Goal: Task Accomplishment & Management: Use online tool/utility

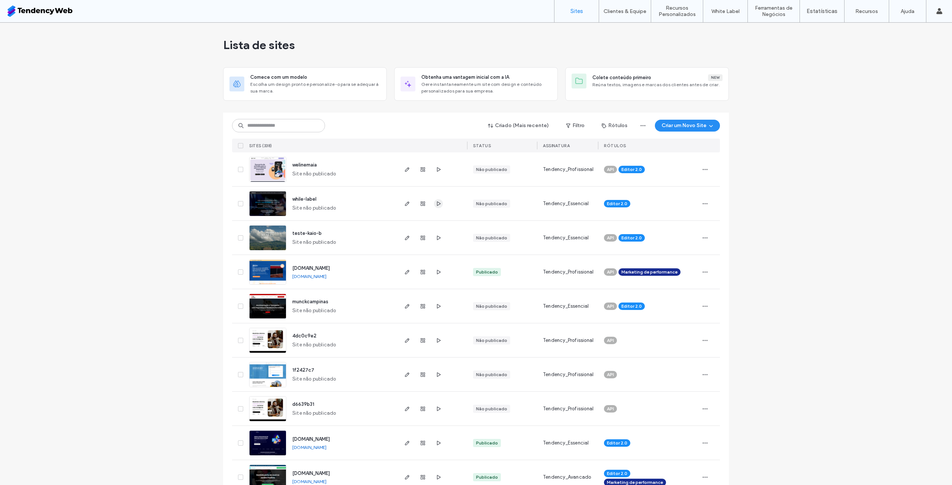
click at [437, 203] on icon "button" at bounding box center [438, 204] width 6 height 6
click at [405, 274] on icon "button" at bounding box center [407, 272] width 6 height 6
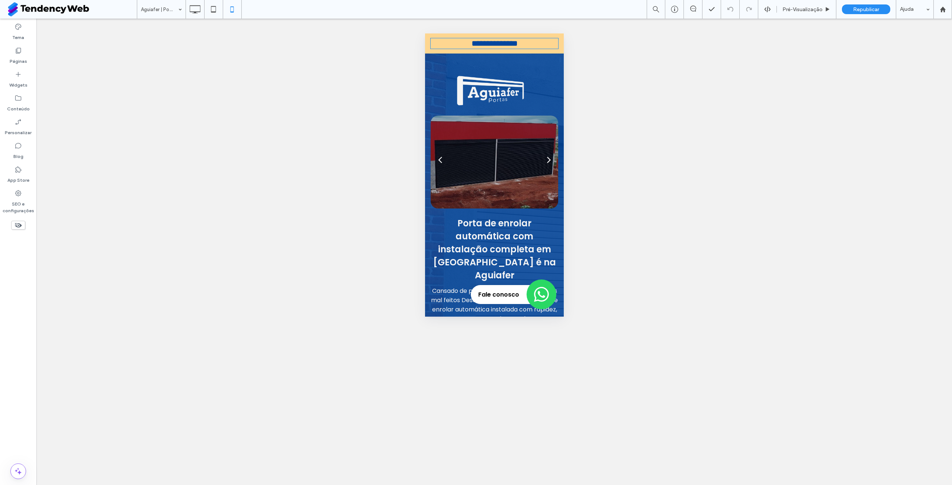
click at [496, 45] on span "**********" at bounding box center [494, 43] width 46 height 8
type input "*******"
type input "**"
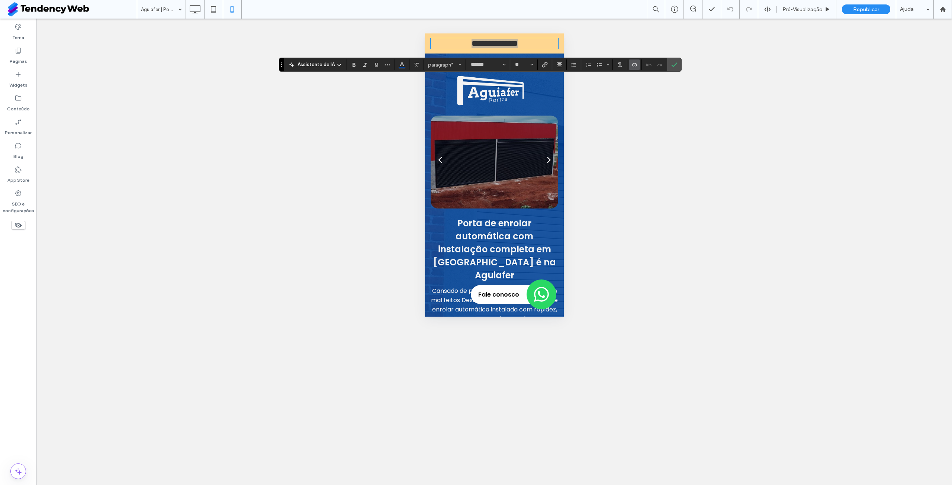
click at [633, 67] on icon "Conectar-se a dados" at bounding box center [634, 65] width 6 height 6
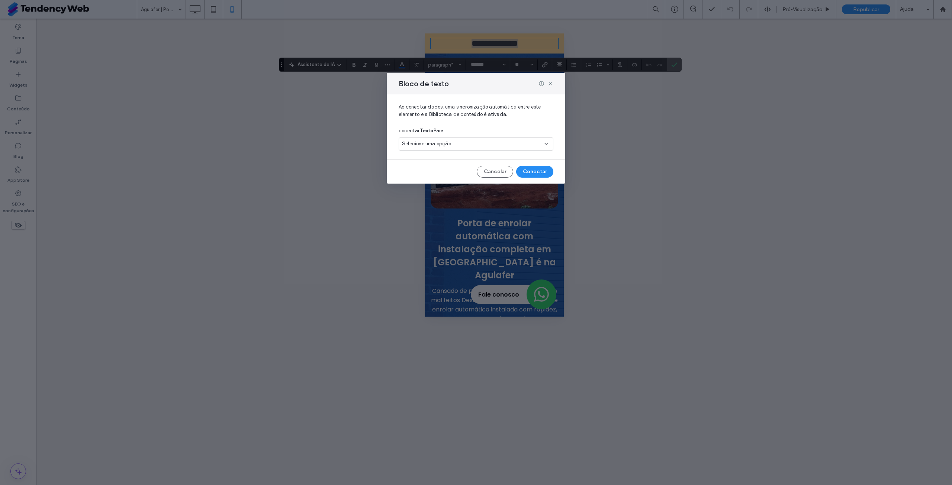
click at [484, 145] on div "Selecione uma opção" at bounding box center [471, 143] width 139 height 7
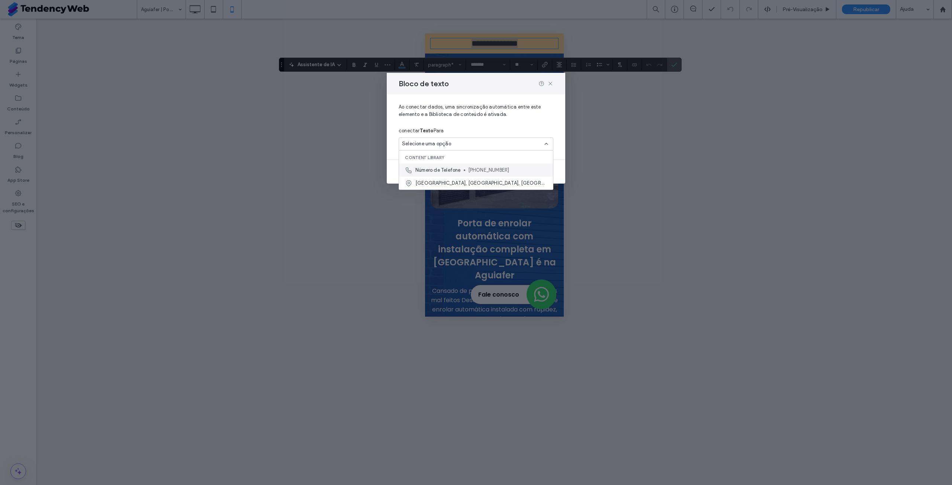
click at [490, 168] on span "(11) 3602-3500" at bounding box center [507, 170] width 79 height 7
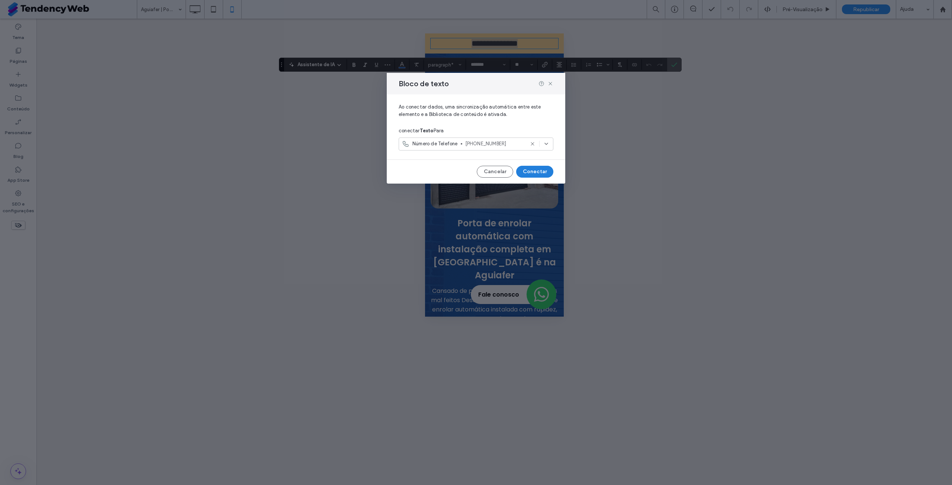
click at [537, 172] on button "Conectar" at bounding box center [534, 172] width 37 height 12
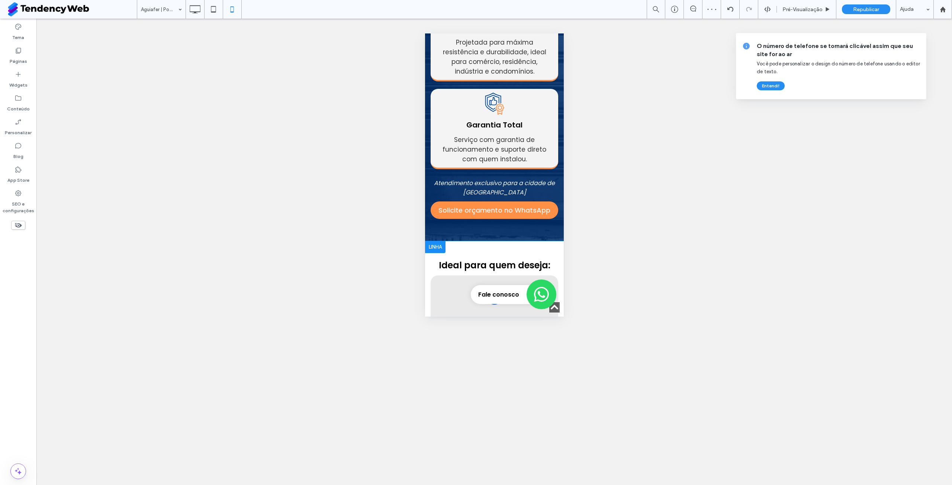
scroll to position [1189, 0]
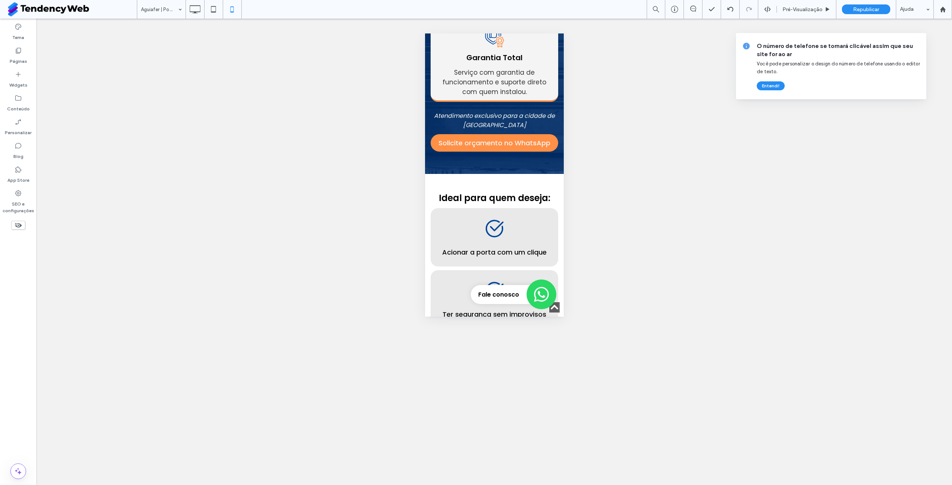
click at [533, 293] on icon "Fale conosco pelo WhatsApp" at bounding box center [540, 294] width 15 height 15
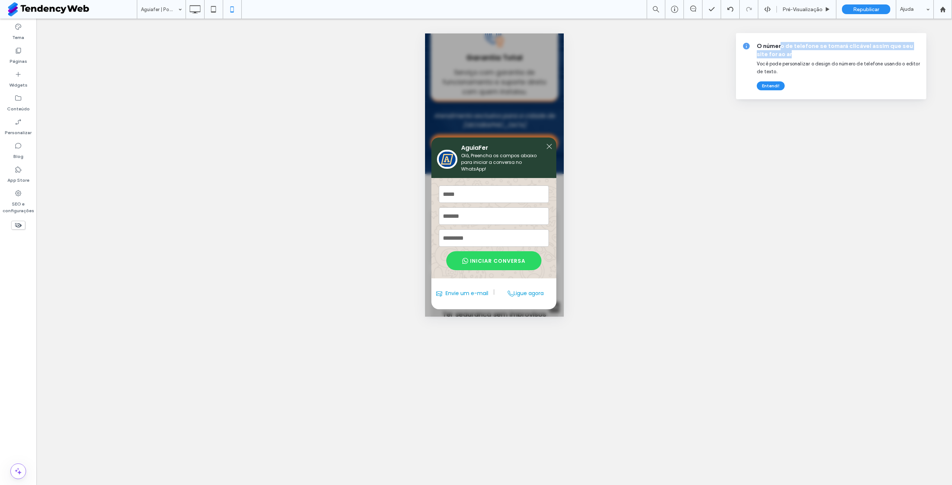
drag, startPoint x: 782, startPoint y: 45, endPoint x: 885, endPoint y: 56, distance: 103.6
click at [885, 56] on span "O número de telefone se tornará clicável assim que seu site for ao ar" at bounding box center [838, 50] width 164 height 16
click at [771, 87] on button "Entendi!" at bounding box center [770, 85] width 28 height 9
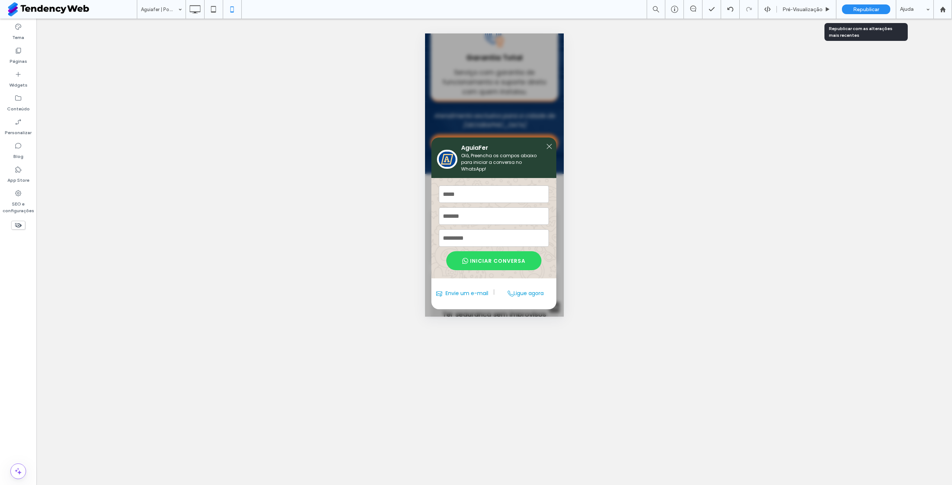
click at [880, 10] on div "Republicar" at bounding box center [866, 9] width 48 height 10
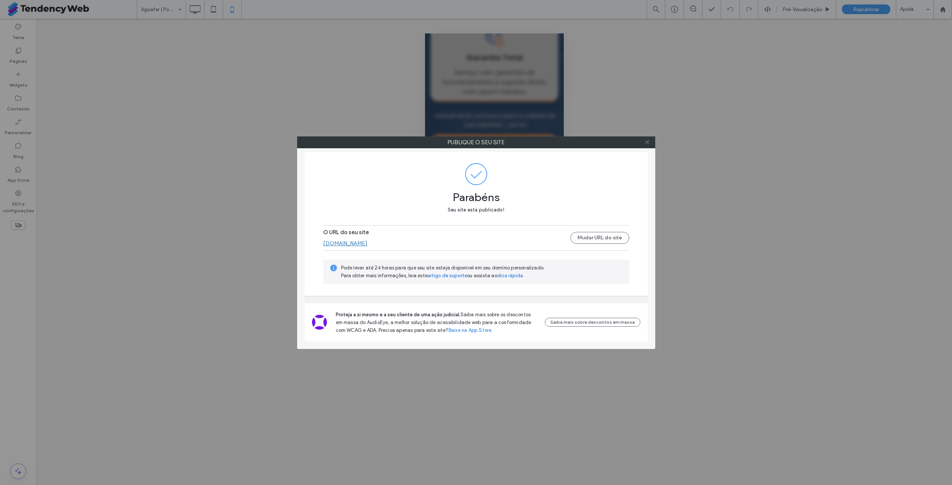
click at [648, 141] on icon at bounding box center [647, 142] width 6 height 6
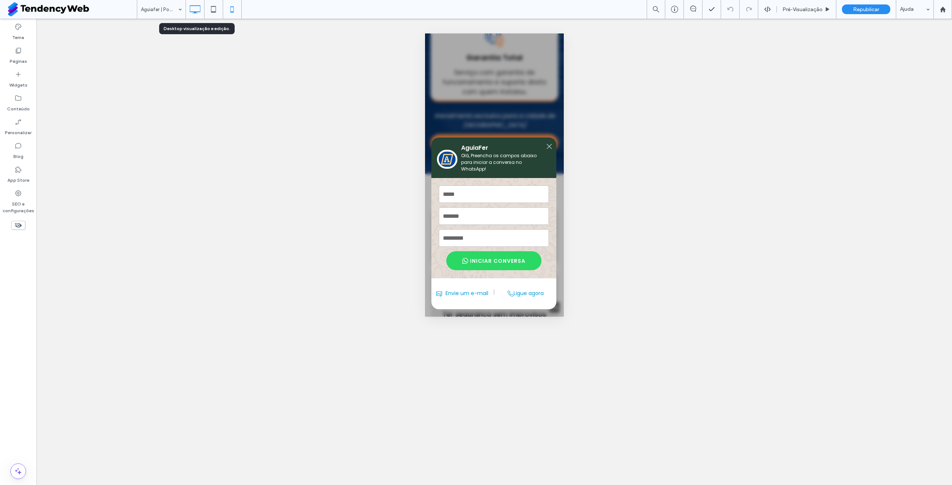
click at [192, 17] on div at bounding box center [195, 9] width 19 height 19
click at [196, 10] on icon at bounding box center [194, 9] width 15 height 15
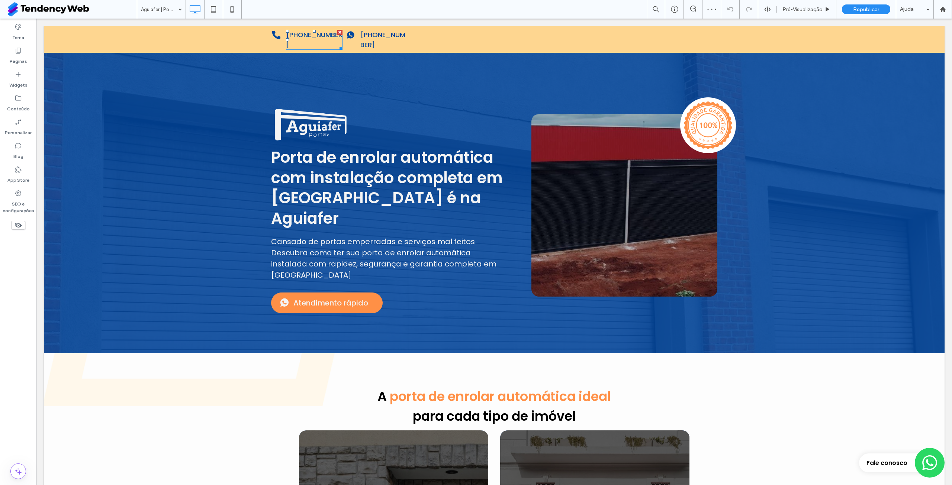
scroll to position [0, 0]
click at [327, 37] on span "11 3603-0886" at bounding box center [314, 39] width 56 height 19
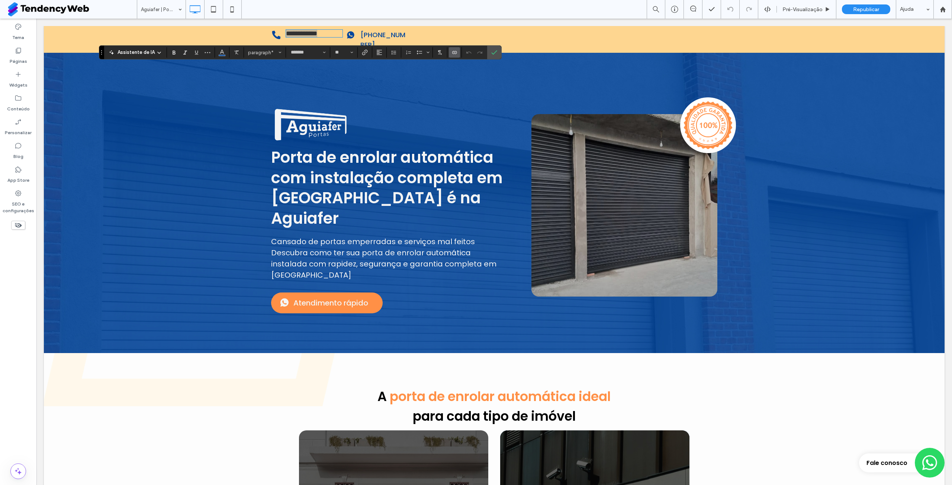
click at [454, 55] on span "Conectar-se a dados" at bounding box center [454, 53] width 6 height 10
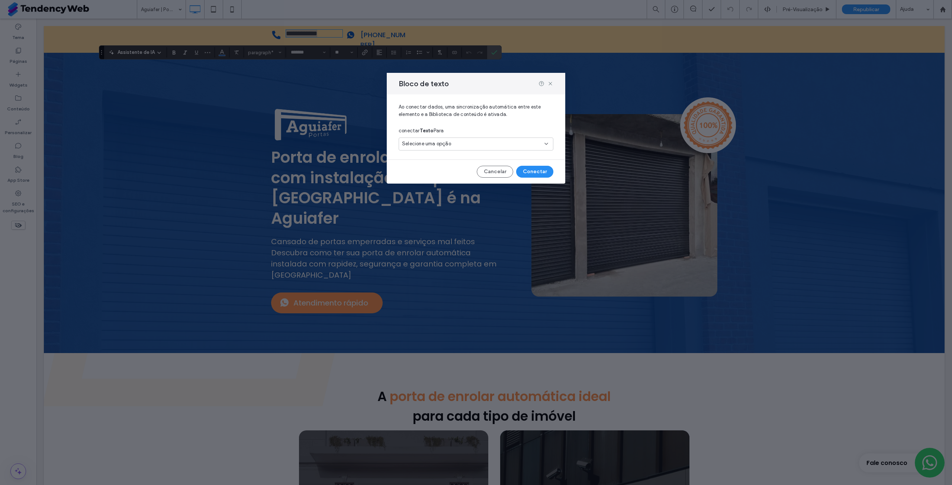
click at [465, 143] on div "Selecione uma opção" at bounding box center [471, 143] width 139 height 7
click at [459, 167] on span "Número de Telefone" at bounding box center [437, 170] width 45 height 7
click at [528, 174] on button "Conectar" at bounding box center [534, 172] width 37 height 12
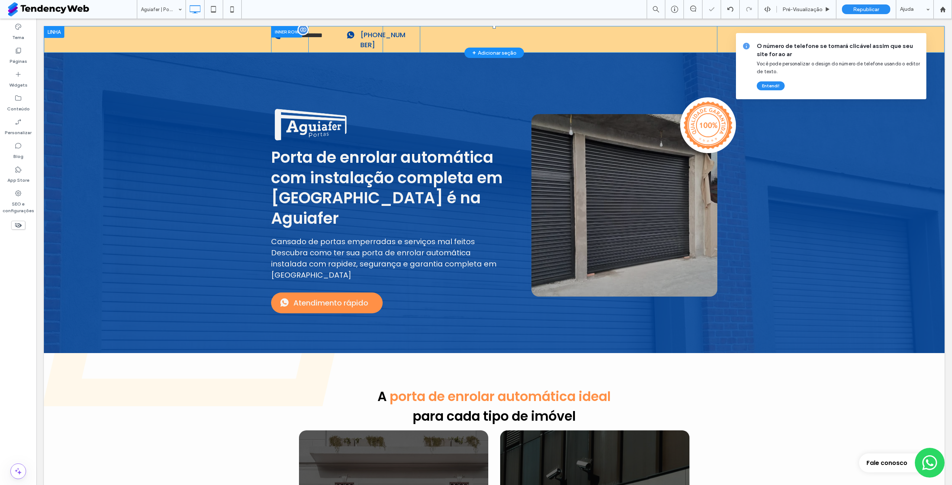
click at [772, 81] on div "O número de telefone se tornará clicável assim que seu site for ao ar Você pode…" at bounding box center [838, 66] width 164 height 48
click at [777, 88] on button "Entendi!" at bounding box center [770, 85] width 28 height 9
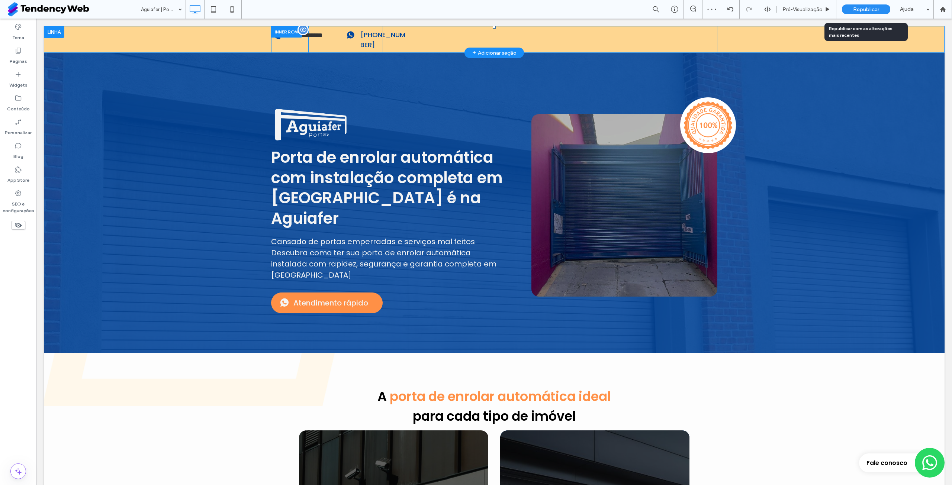
click at [863, 9] on span "Republicar" at bounding box center [866, 9] width 26 height 6
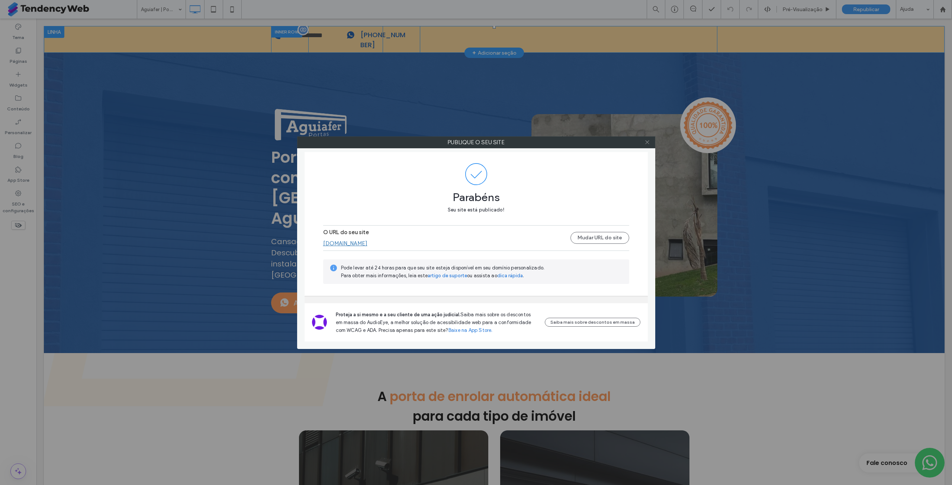
click at [648, 142] on icon at bounding box center [647, 142] width 6 height 6
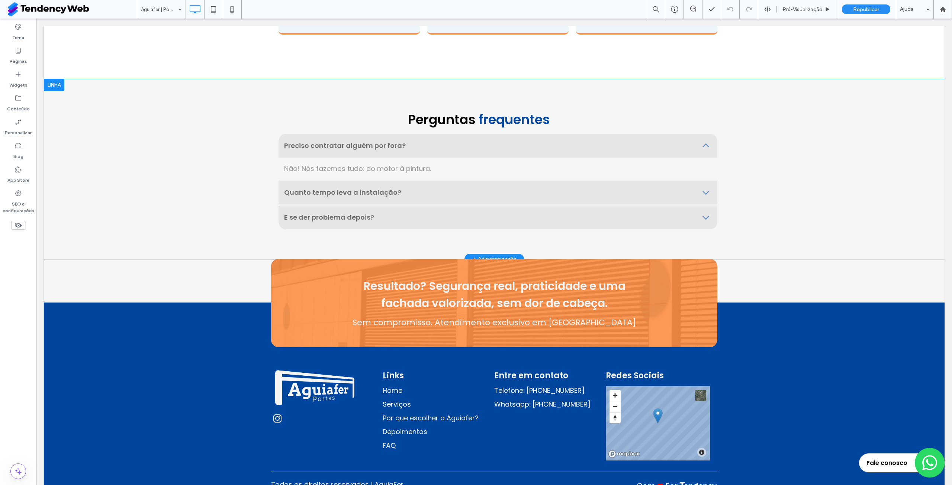
scroll to position [2440, 0]
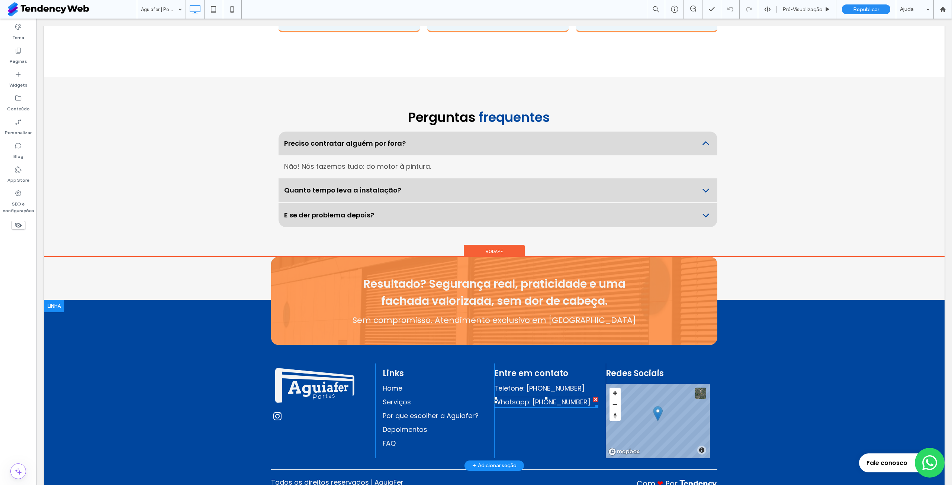
click at [559, 397] on span "Whatsapp: (11) 3603-0886" at bounding box center [542, 401] width 96 height 9
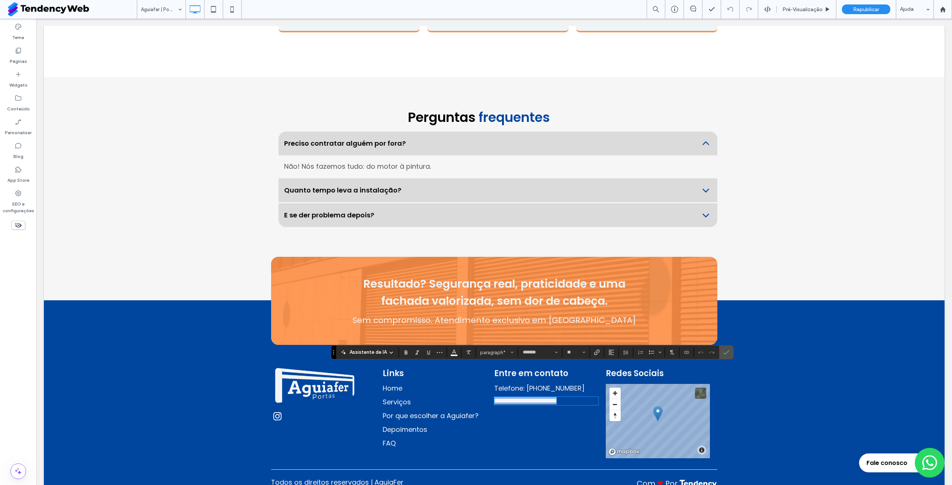
click at [556, 397] on span "**********" at bounding box center [525, 400] width 62 height 7
drag, startPoint x: 724, startPoint y: 352, endPoint x: 676, endPoint y: 333, distance: 51.1
click at [724, 352] on icon "Confirmar" at bounding box center [726, 352] width 6 height 6
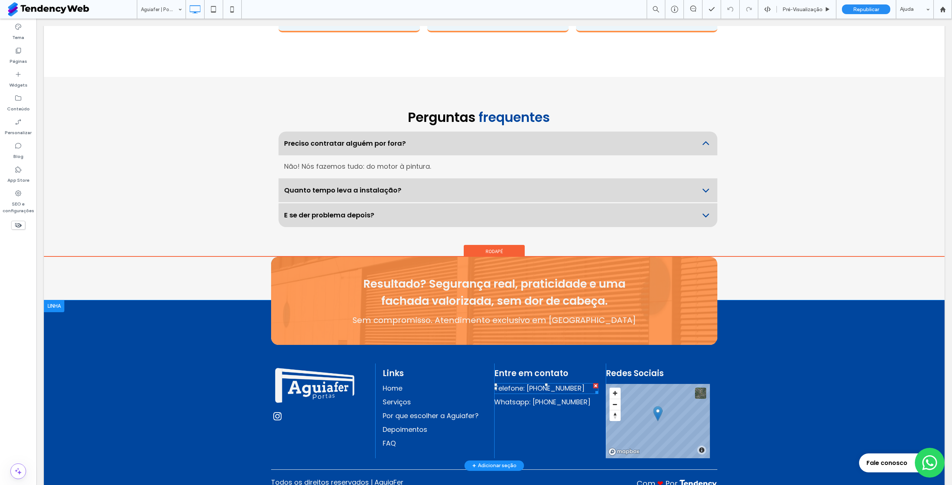
click at [576, 383] on p "Telefone: (11) 3603-0886" at bounding box center [546, 388] width 104 height 10
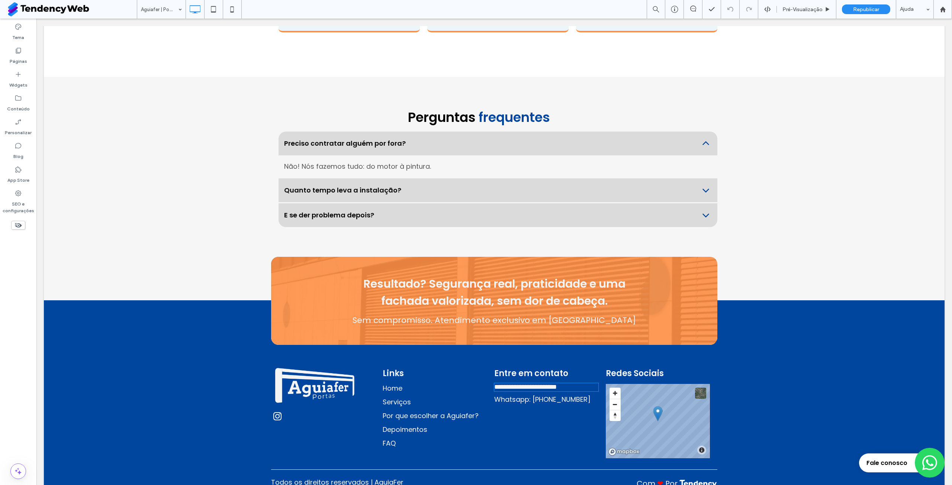
type input "*******"
type input "**"
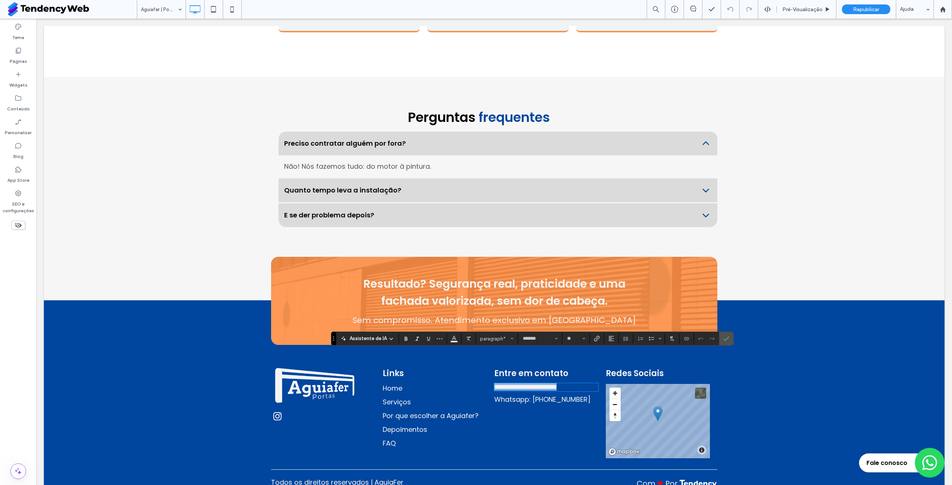
click at [577, 383] on p "**********" at bounding box center [546, 386] width 104 height 7
drag, startPoint x: 580, startPoint y: 356, endPoint x: 523, endPoint y: 358, distance: 56.9
click at [523, 383] on p "**********" at bounding box center [546, 386] width 104 height 7
click at [527, 384] on span "**********" at bounding box center [525, 387] width 62 height 7
drag, startPoint x: 522, startPoint y: 356, endPoint x: 594, endPoint y: 355, distance: 72.5
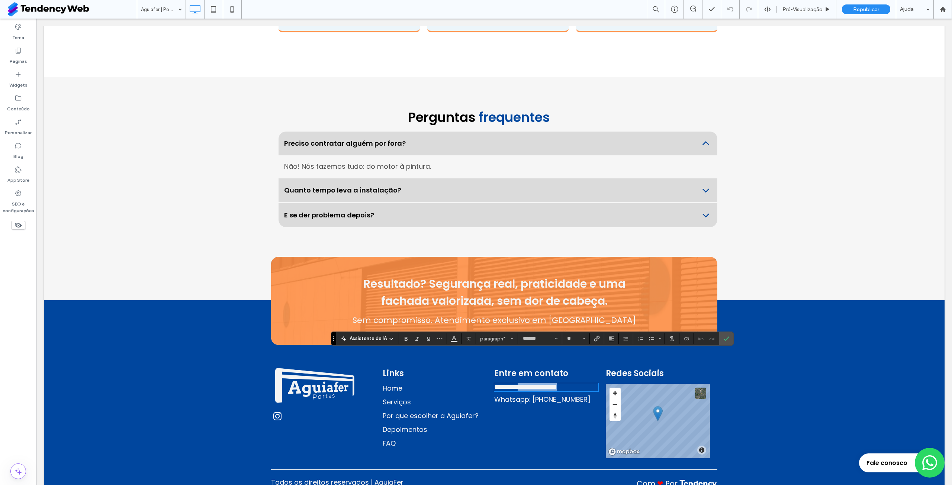
click at [579, 383] on p "**********" at bounding box center [546, 386] width 104 height 7
click at [686, 340] on use "Conectar-se a dados" at bounding box center [686, 338] width 4 height 3
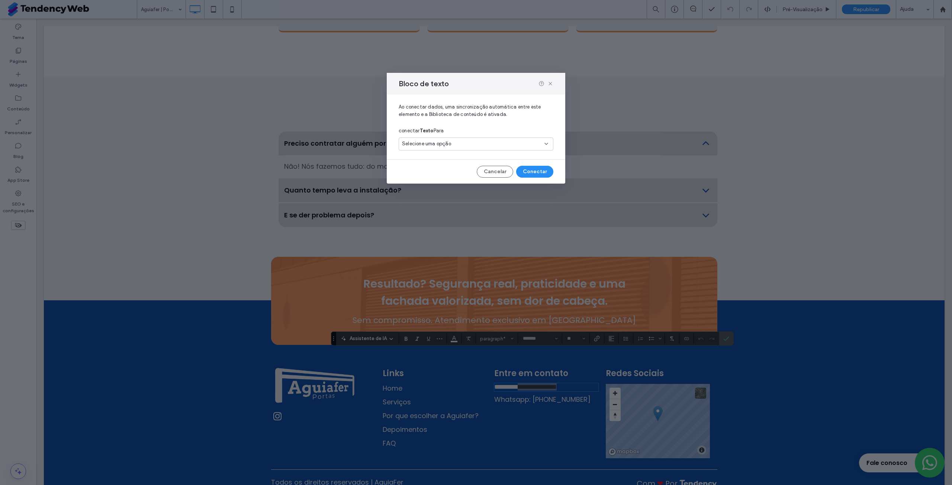
click at [483, 140] on div "Selecione uma opção" at bounding box center [475, 144] width 155 height 13
click at [477, 174] on div "Número de Telefone (11) 3602-3500" at bounding box center [476, 170] width 154 height 13
click at [543, 175] on button "Conectar" at bounding box center [534, 172] width 37 height 12
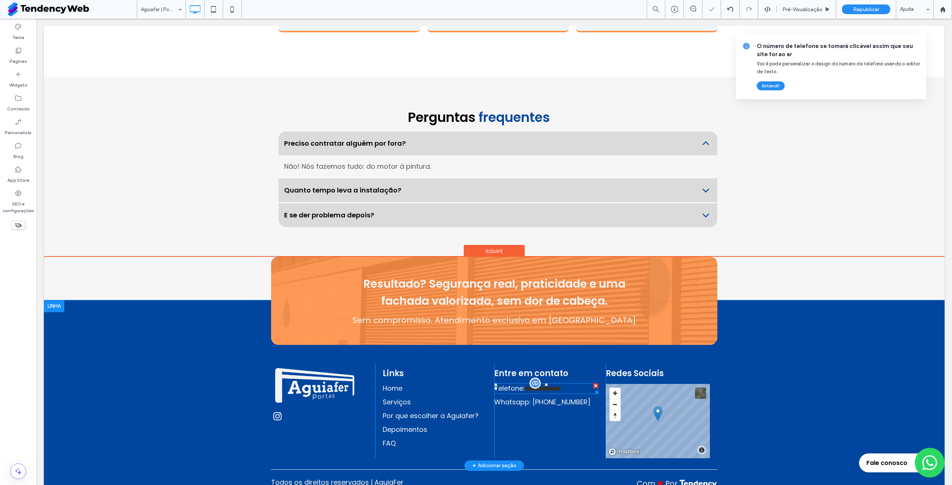
click at [559, 385] on span "**********" at bounding box center [542, 388] width 36 height 7
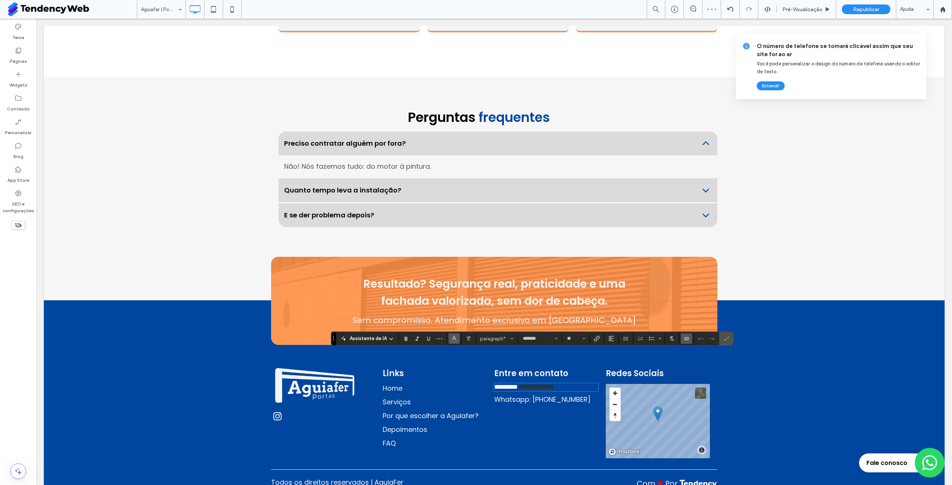
click at [455, 340] on use "Cor" at bounding box center [454, 338] width 4 height 4
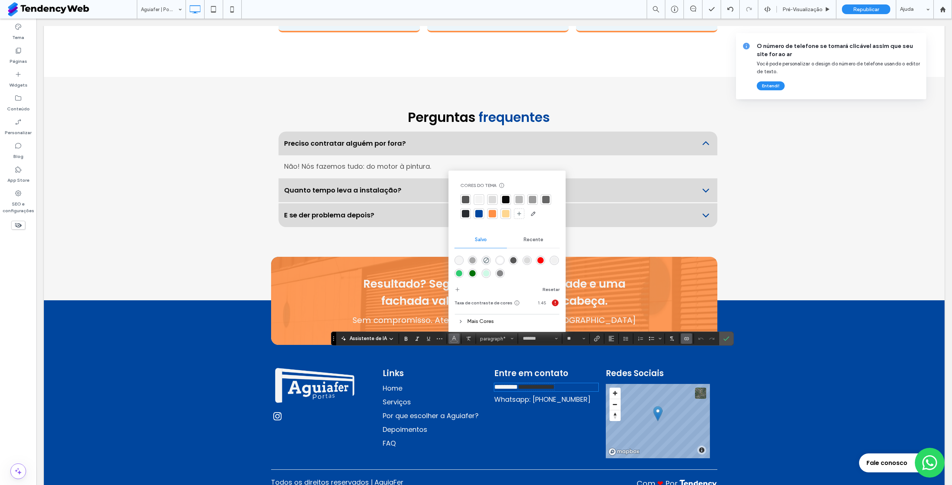
click at [480, 198] on div at bounding box center [478, 199] width 7 height 7
click at [725, 336] on icon "Confirmar" at bounding box center [726, 339] width 6 height 6
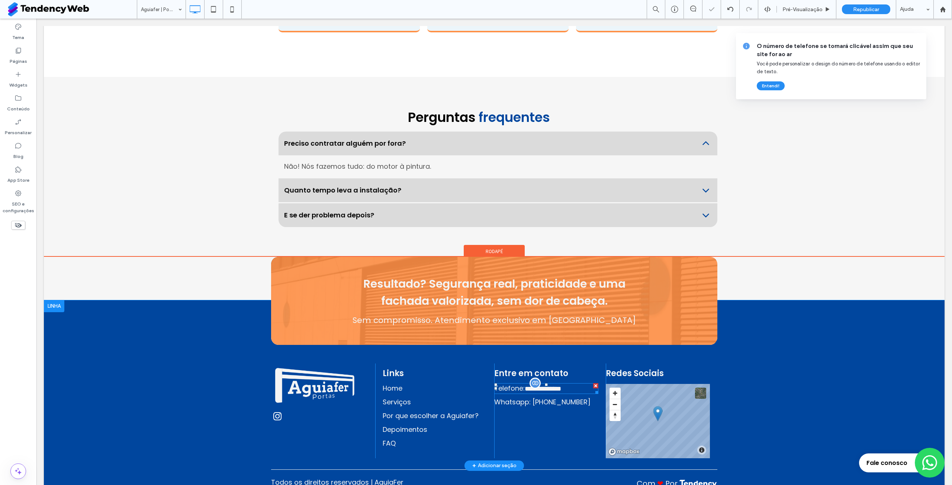
click at [517, 384] on span "Telefone:" at bounding box center [509, 388] width 30 height 9
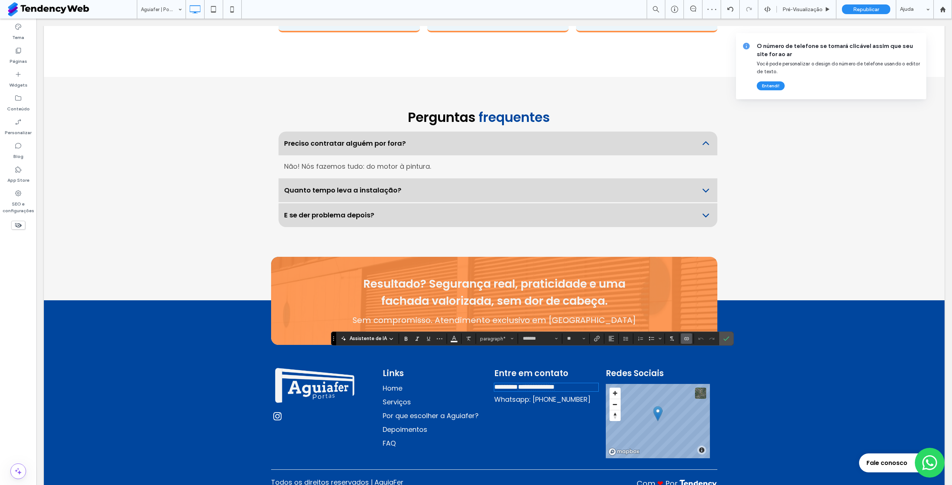
click at [517, 384] on span "*********" at bounding box center [505, 387] width 23 height 7
click at [728, 338] on icon "Confirmar" at bounding box center [726, 339] width 6 height 6
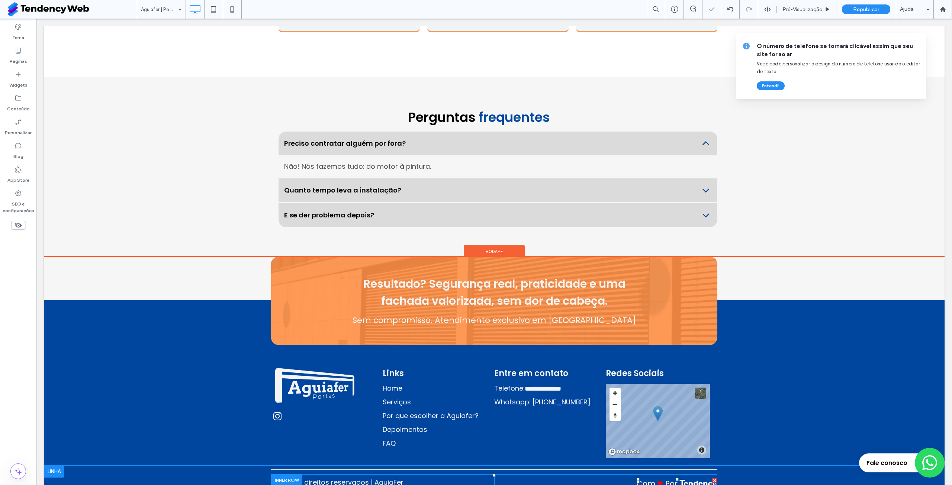
click at [697, 478] on span at bounding box center [676, 482] width 81 height 9
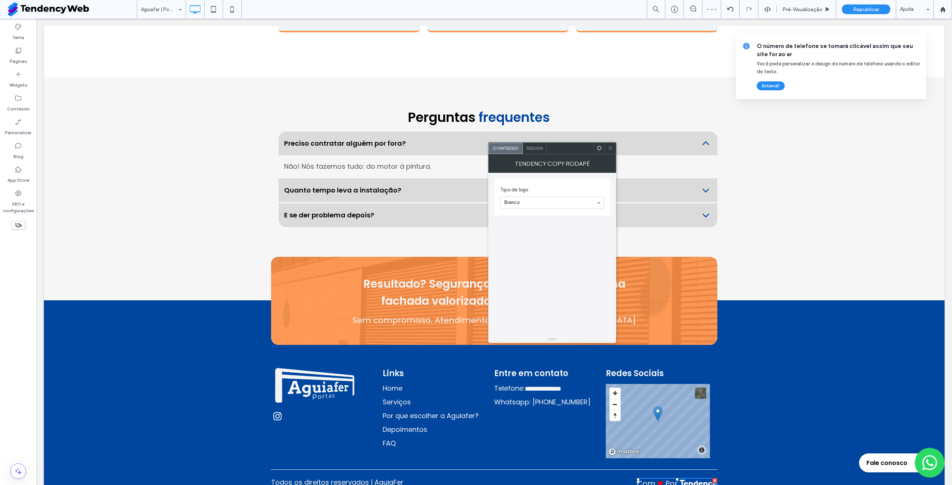
click at [610, 147] on icon at bounding box center [610, 148] width 6 height 6
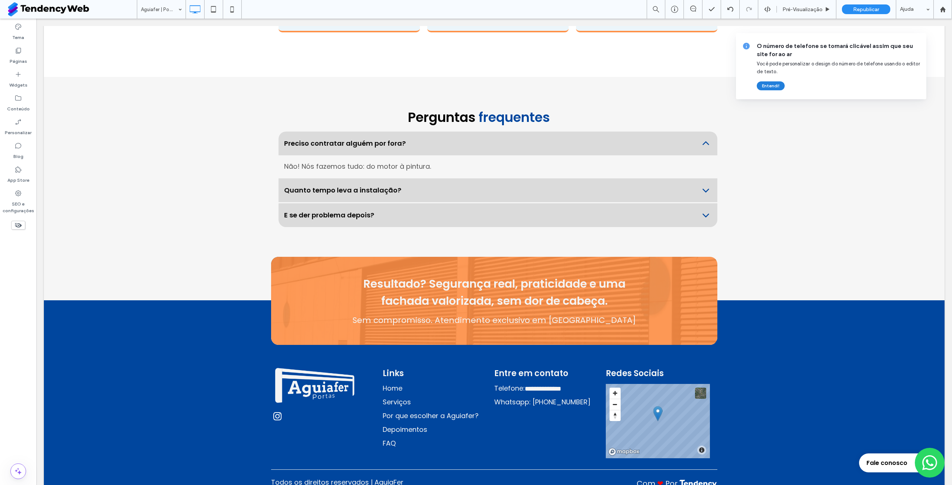
click at [773, 87] on button "Entendi!" at bounding box center [770, 85] width 28 height 9
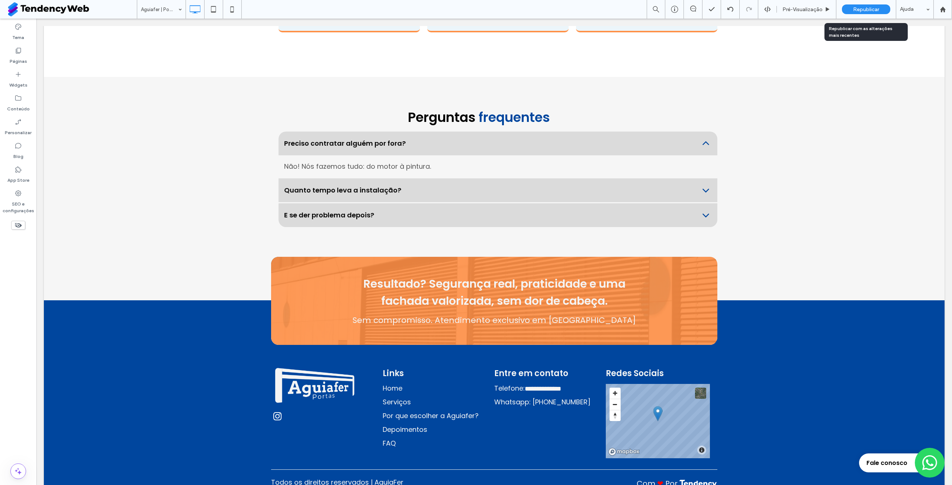
click at [861, 11] on span "Republicar" at bounding box center [866, 9] width 26 height 6
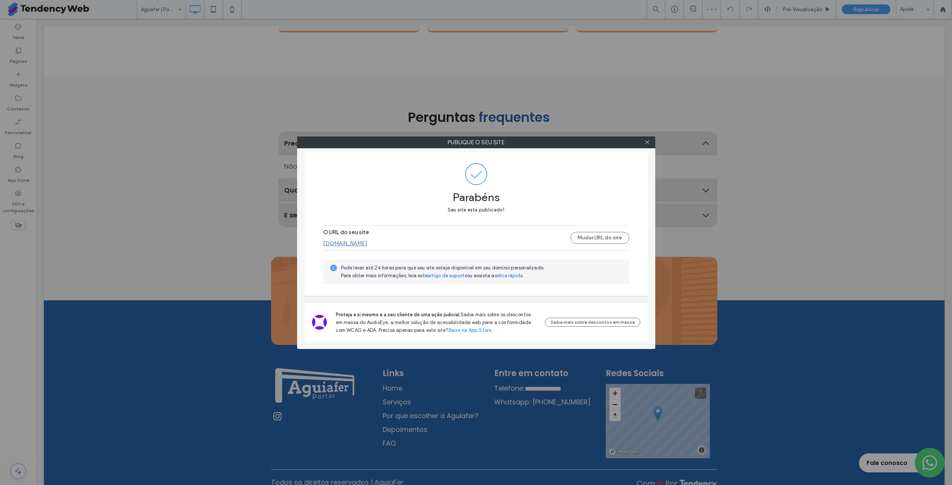
click at [367, 243] on link "[DOMAIN_NAME]" at bounding box center [345, 243] width 44 height 7
click at [649, 145] on span at bounding box center [647, 142] width 6 height 11
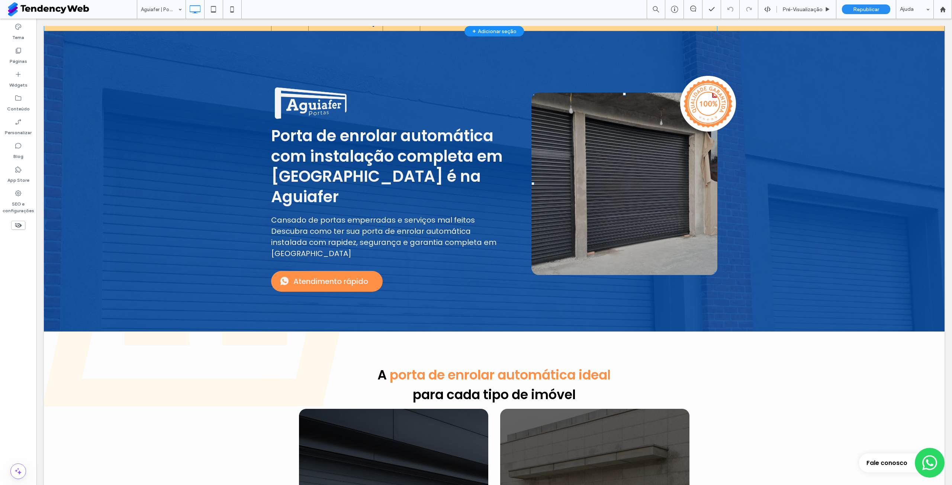
scroll to position [0, 0]
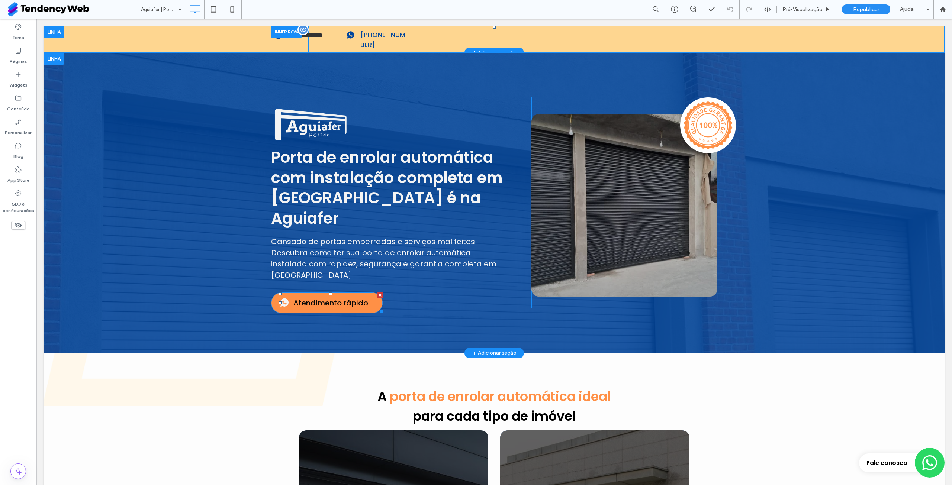
click at [311, 297] on span "Atendimento rápido" at bounding box center [330, 302] width 75 height 11
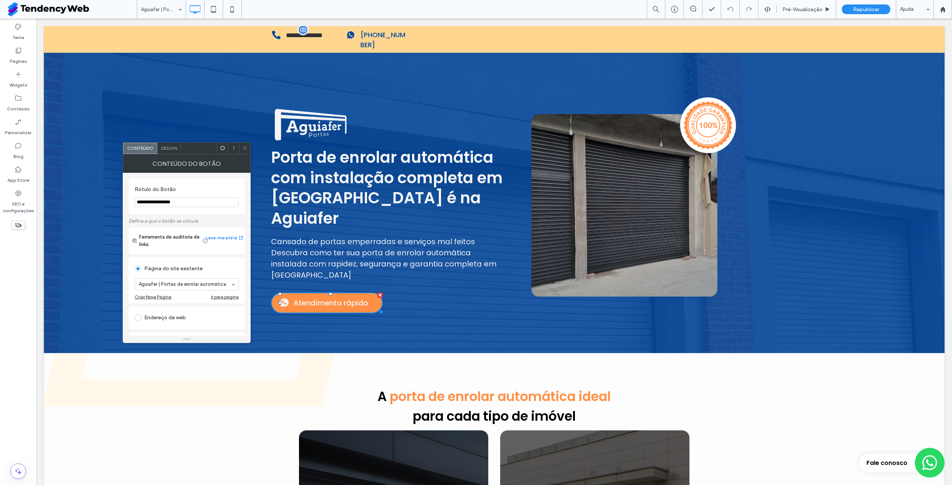
click at [220, 149] on use at bounding box center [222, 148] width 5 height 5
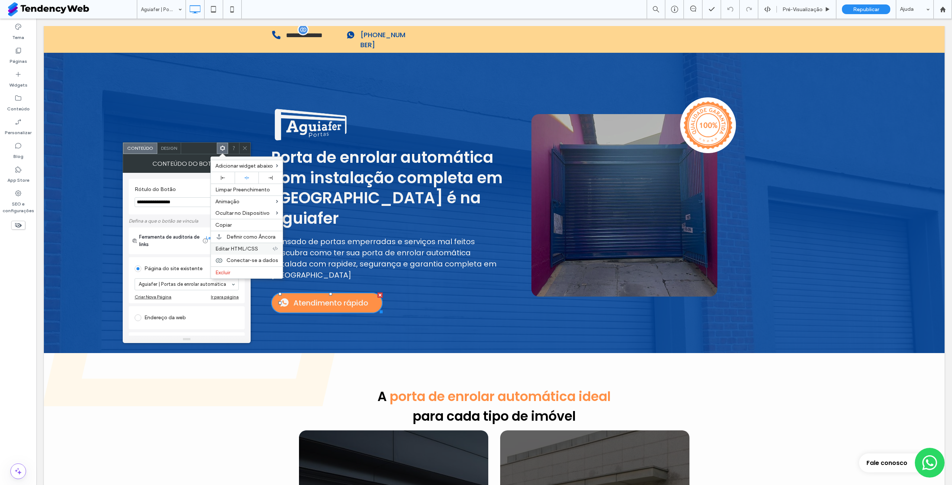
click at [250, 248] on span "Editar HTML/CSS" at bounding box center [236, 249] width 43 height 6
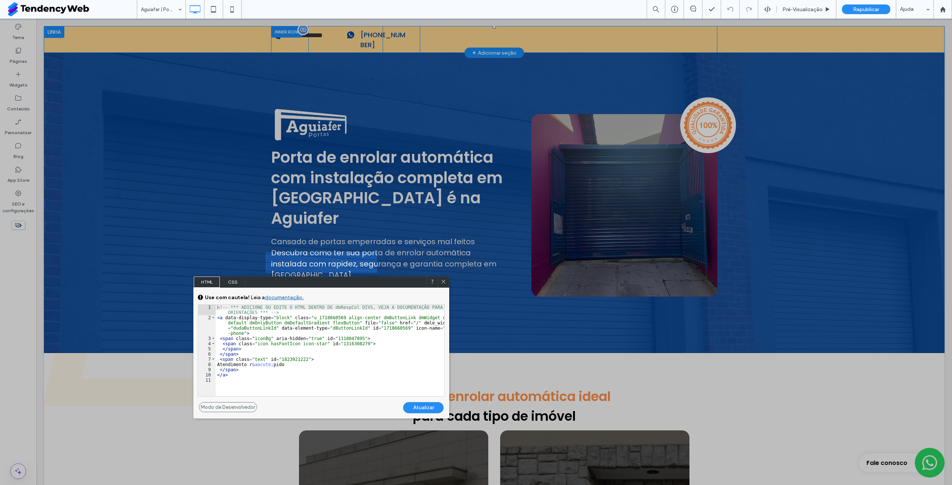
drag, startPoint x: 403, startPoint y: 322, endPoint x: 414, endPoint y: 322, distance: 11.5
click at [404, 322] on div "<!-- *** ADICIONE OU EDITE O HTML DENTRO DE dmRespCol DIVS, VEJA A DOCUMENTAÇĀO…" at bounding box center [330, 358] width 229 height 107
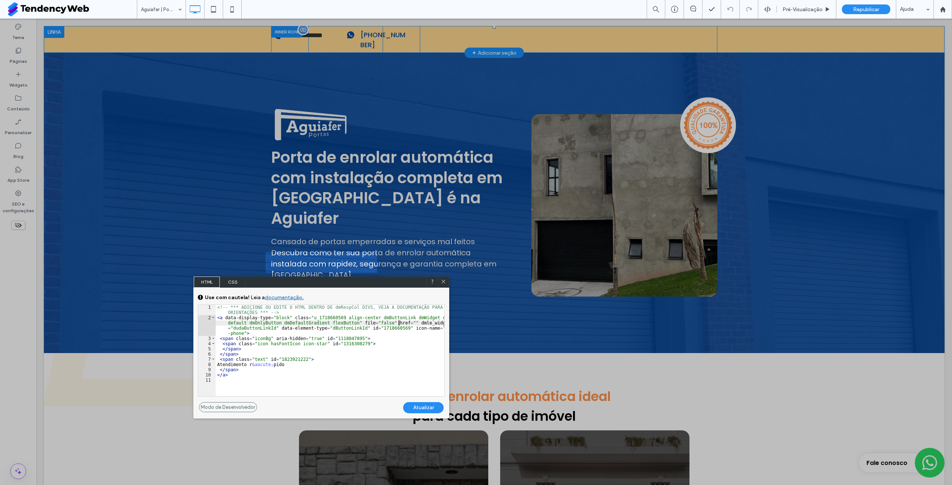
type textarea "**"
click at [427, 409] on div "Atualizar" at bounding box center [423, 407] width 41 height 11
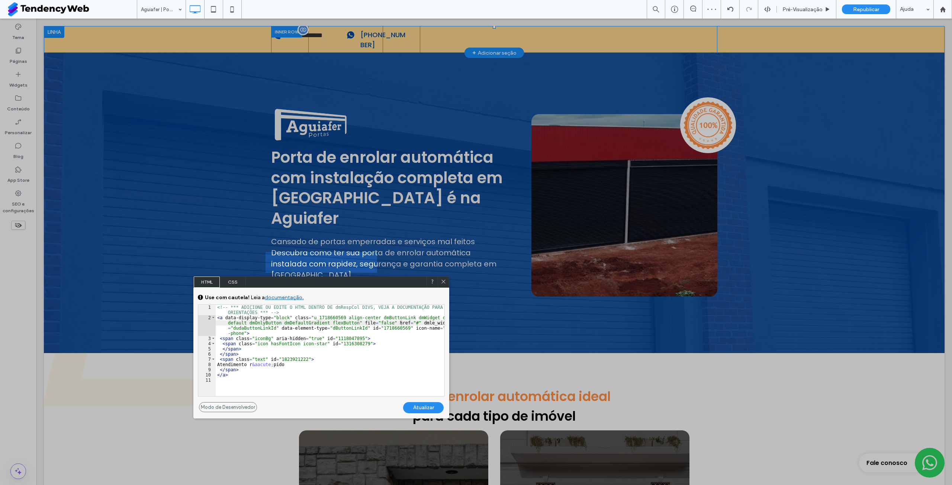
click at [421, 406] on div "Atualizar" at bounding box center [423, 407] width 41 height 11
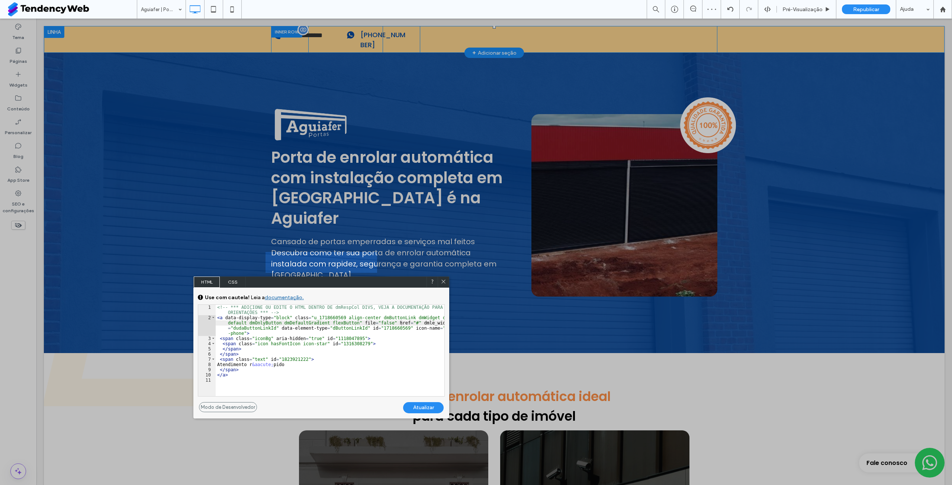
drag, startPoint x: 442, startPoint y: 281, endPoint x: 492, endPoint y: 231, distance: 71.0
click at [442, 281] on icon at bounding box center [443, 282] width 6 height 6
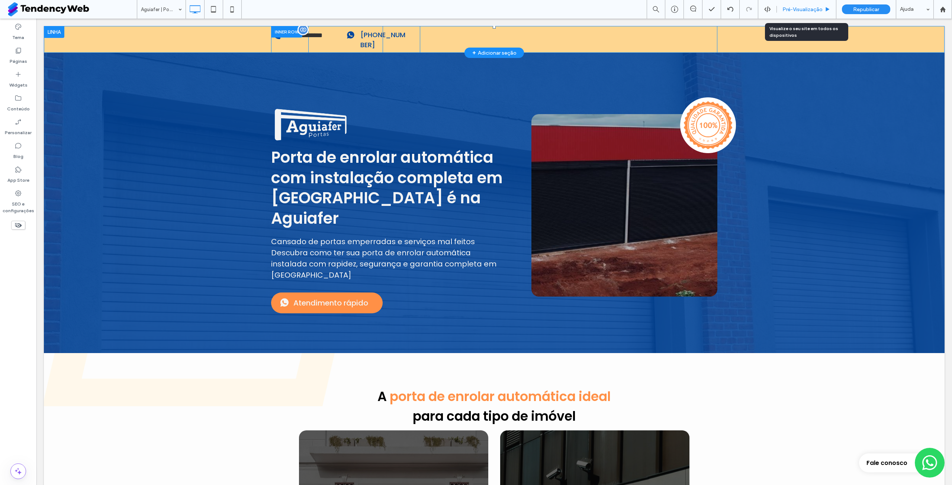
click at [815, 10] on span "Pré-Visualizaçāo" at bounding box center [802, 9] width 40 height 6
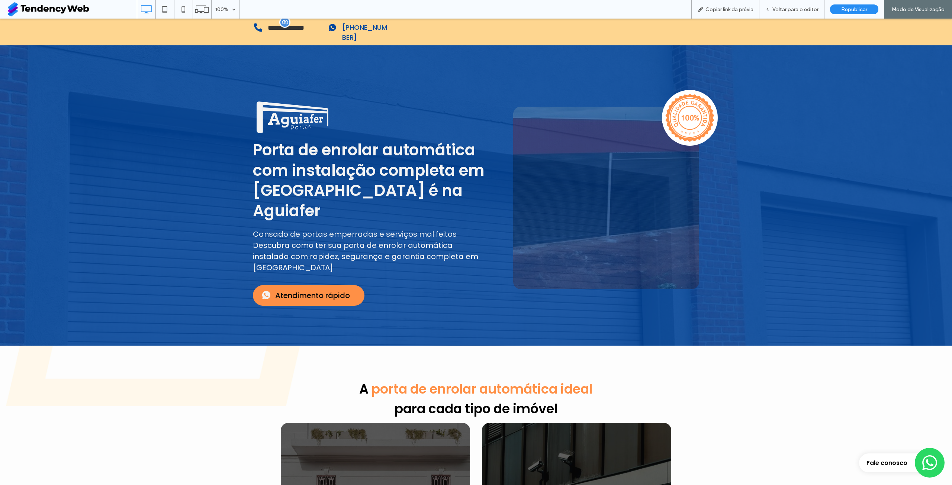
click at [305, 285] on link "Atendimento rápido" at bounding box center [309, 295] width 112 height 21
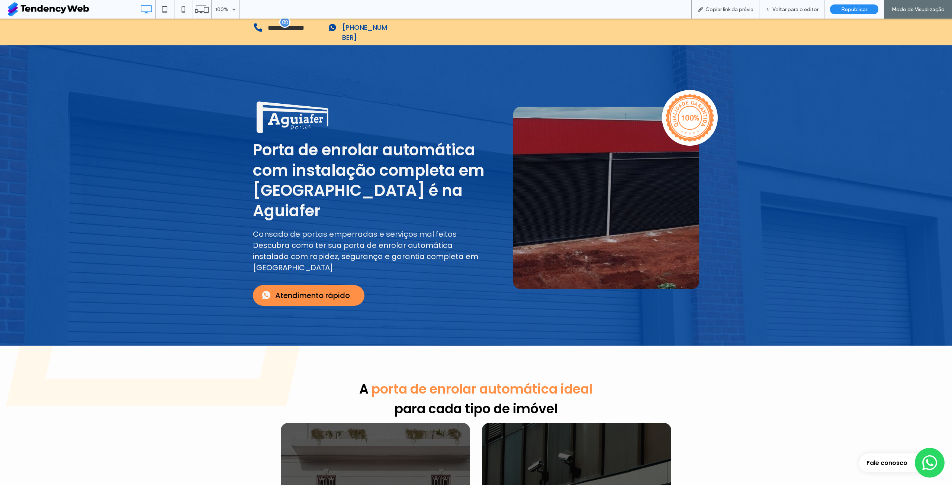
click at [306, 290] on span "Atendimento rápido" at bounding box center [312, 295] width 75 height 11
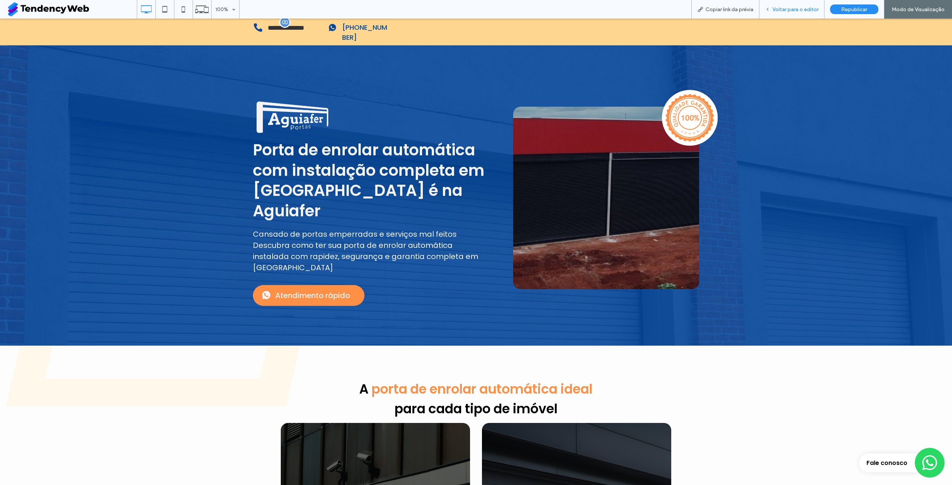
click at [797, 7] on span "Voltar para o editor" at bounding box center [795, 9] width 46 height 6
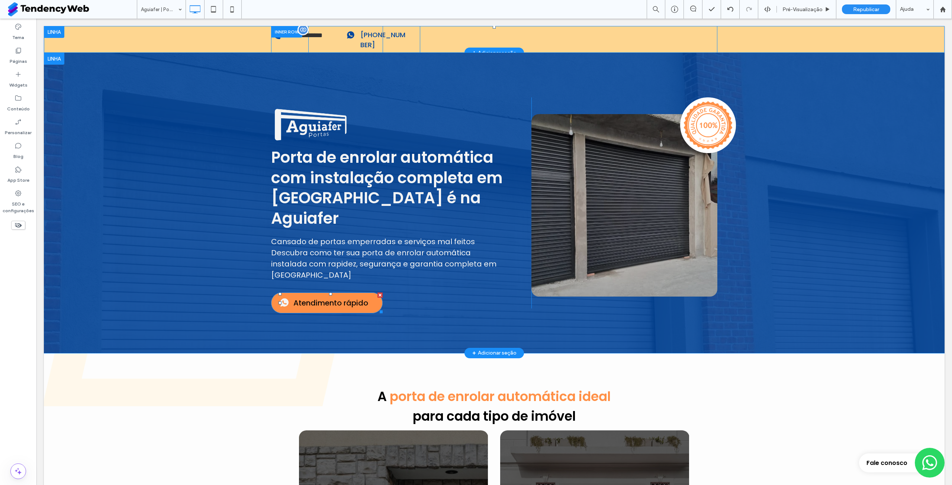
click at [327, 297] on span "Atendimento rápido" at bounding box center [330, 302] width 75 height 11
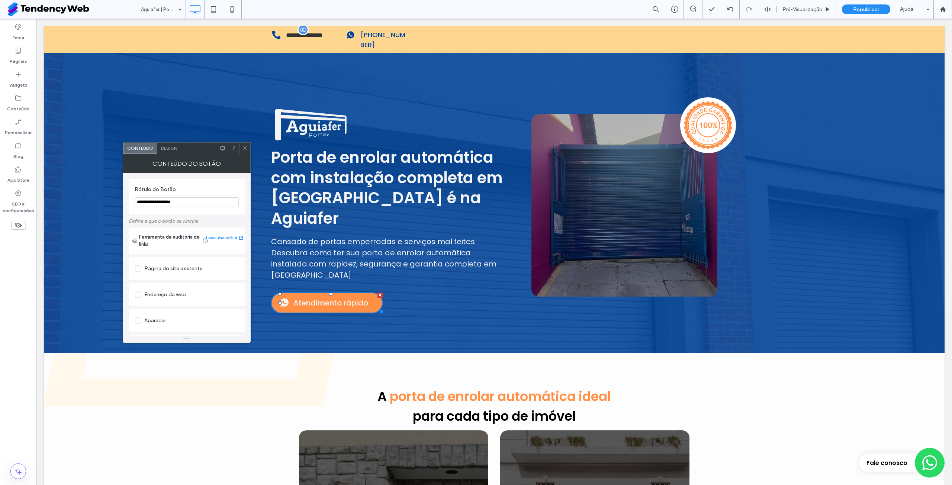
click at [223, 149] on icon at bounding box center [223, 148] width 6 height 6
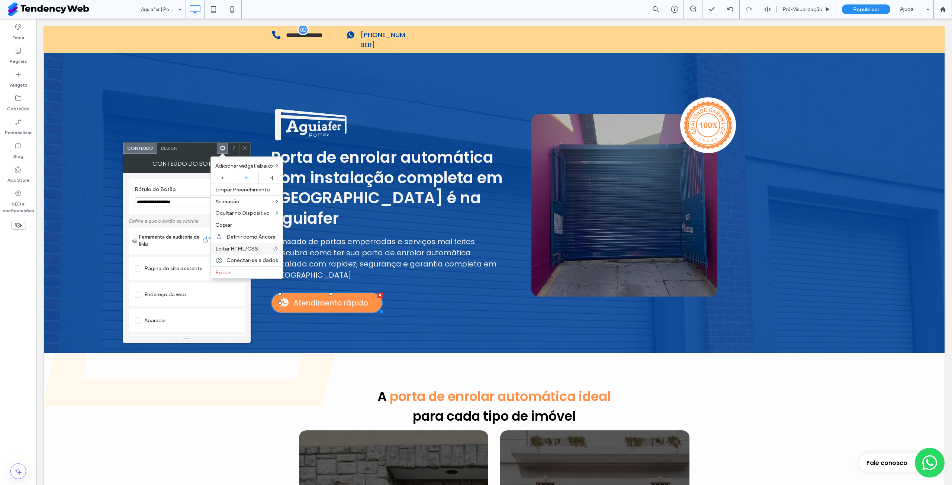
click at [249, 249] on span "Editar HTML/CSS" at bounding box center [236, 249] width 43 height 6
